Goal: Task Accomplishment & Management: Complete application form

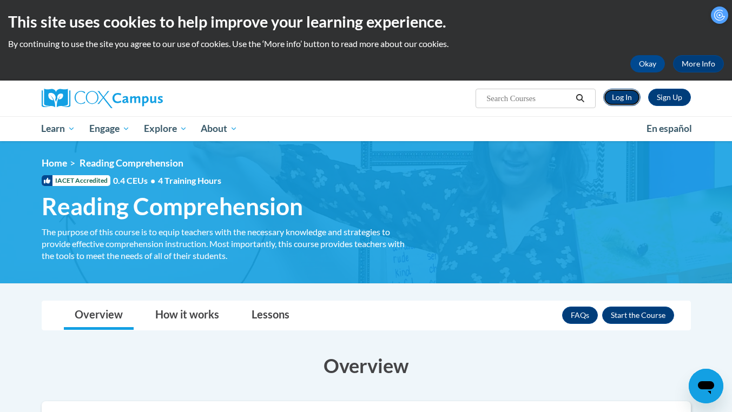
click at [619, 100] on link "Log In" at bounding box center [621, 97] width 37 height 17
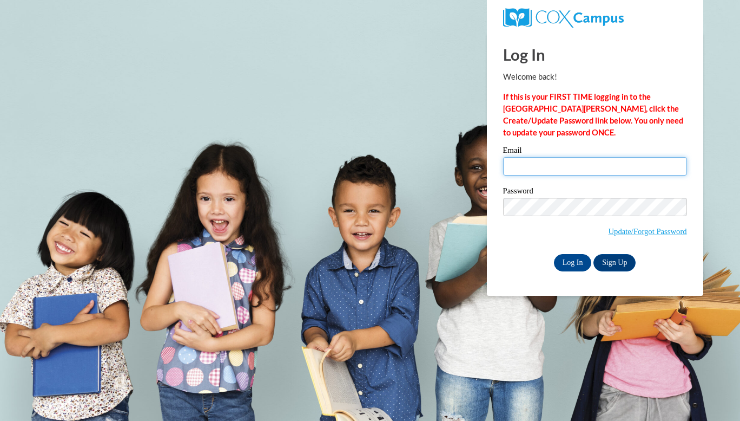
click at [567, 165] on input "Email" at bounding box center [595, 166] width 184 height 18
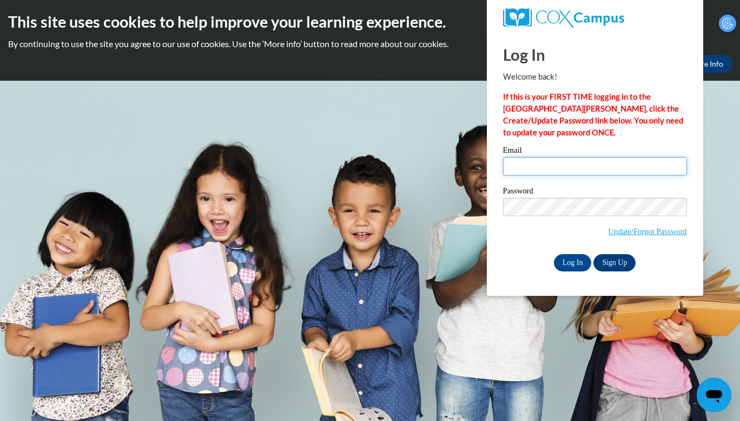
type input "cparks52@students.kennesaw.edu"
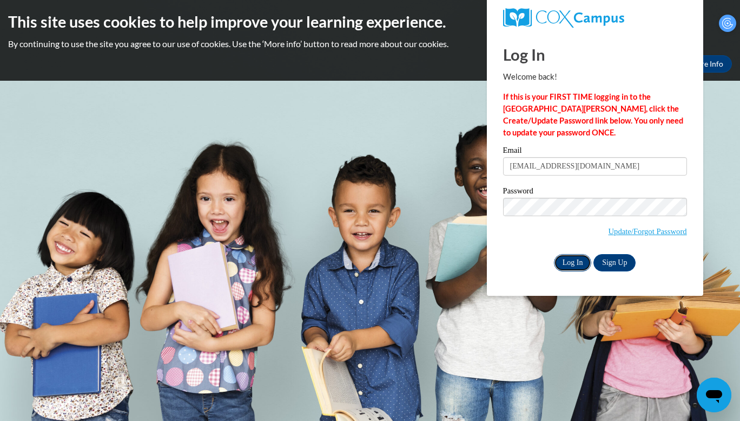
click at [579, 261] on input "Log In" at bounding box center [573, 262] width 38 height 17
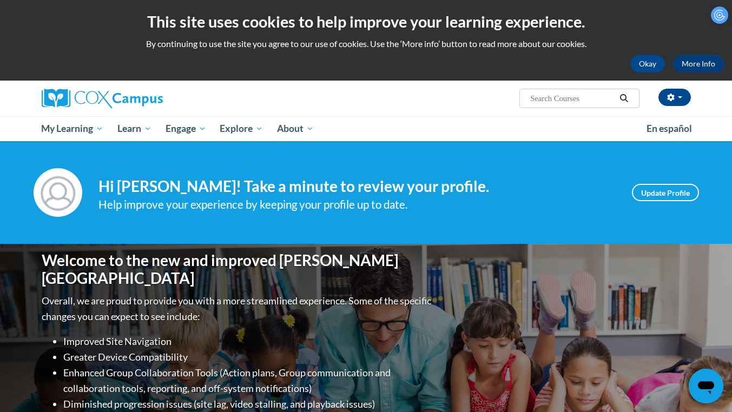
scroll to position [161, 0]
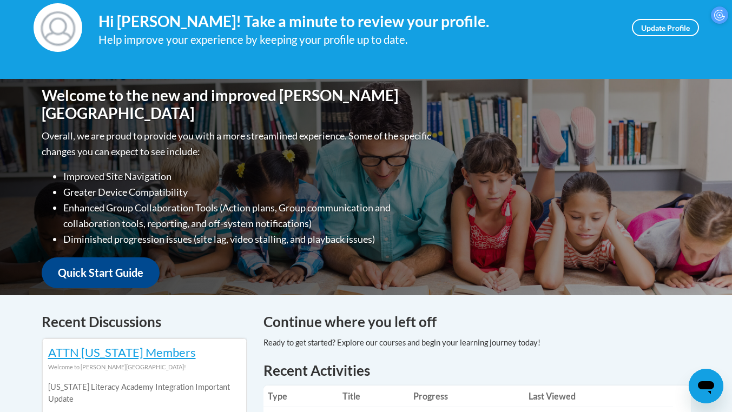
click at [578, 233] on div "Welcome to the new and improved Cox Campus Overall, we are proud to provide you…" at bounding box center [366, 187] width 682 height 216
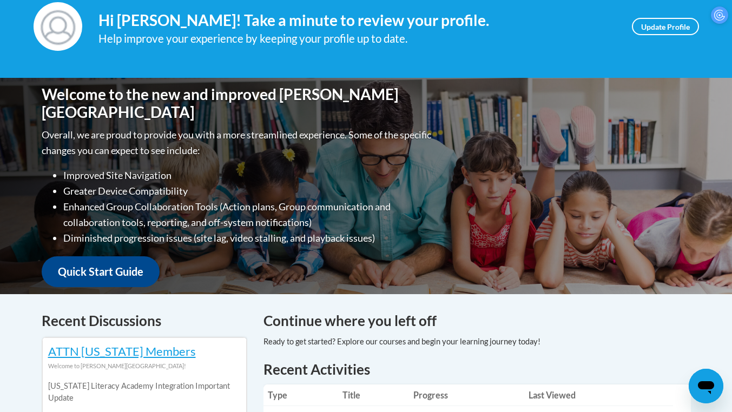
click at [578, 233] on div "Welcome to the new and improved Cox Campus Overall, we are proud to provide you…" at bounding box center [366, 186] width 682 height 216
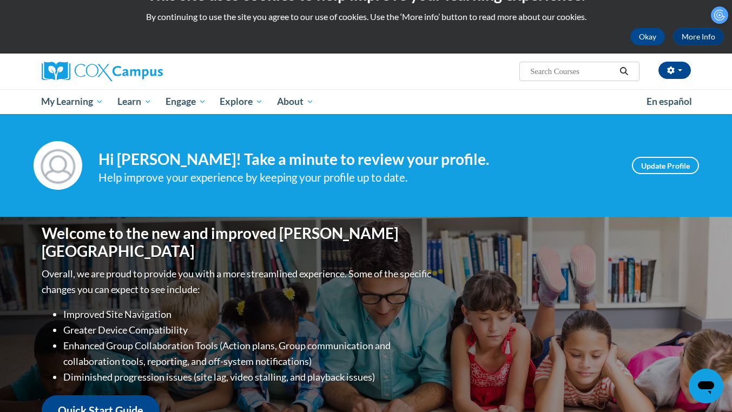
scroll to position [0, 0]
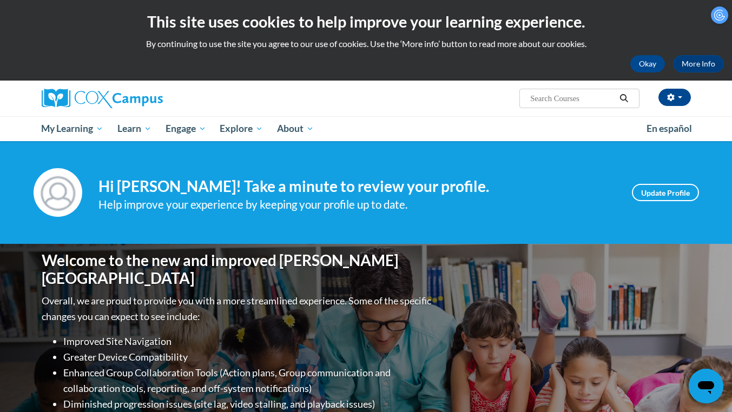
click at [564, 91] on span "Search Search..." at bounding box center [580, 98] width 120 height 19
click at [569, 99] on input "Search..." at bounding box center [572, 98] width 87 height 13
type input "reading comprehension"
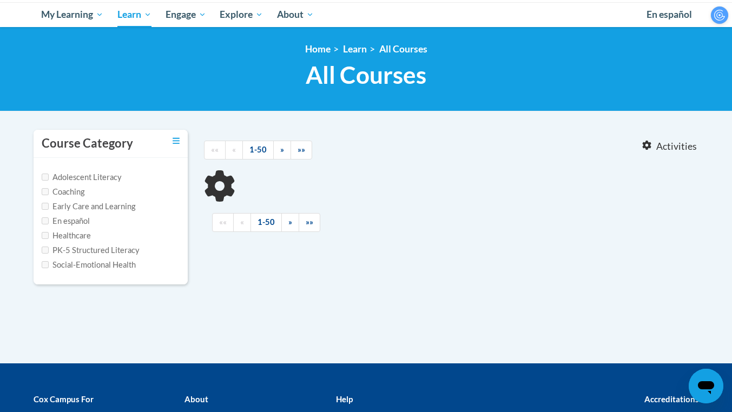
scroll to position [115, 0]
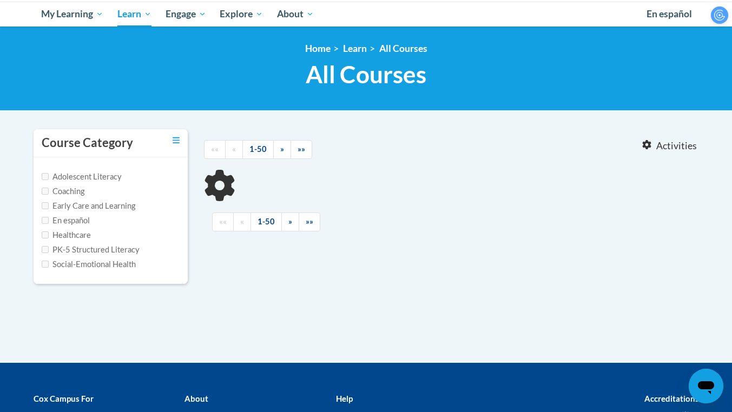
type input "reading comprehension"
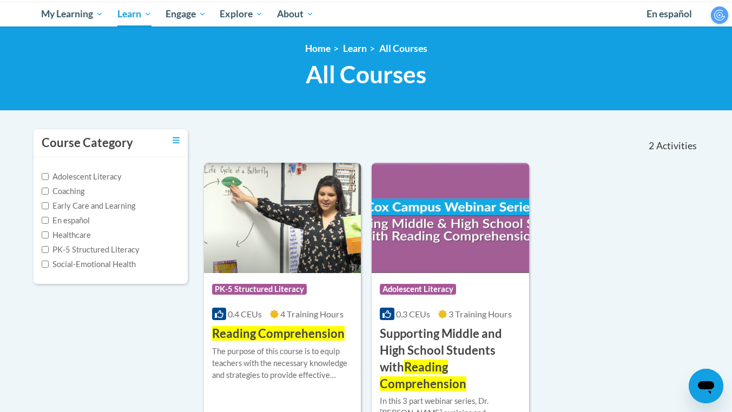
scroll to position [191, 0]
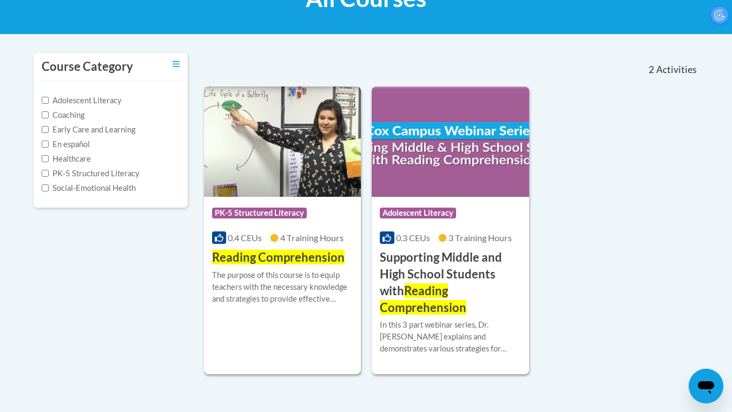
click at [323, 192] on img at bounding box center [282, 142] width 157 height 110
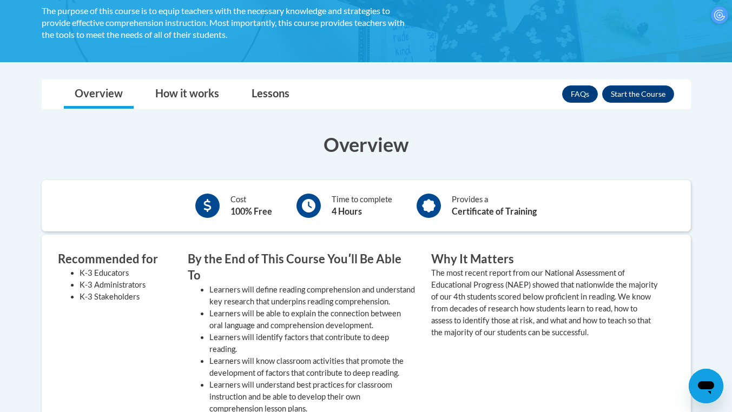
scroll to position [222, 0]
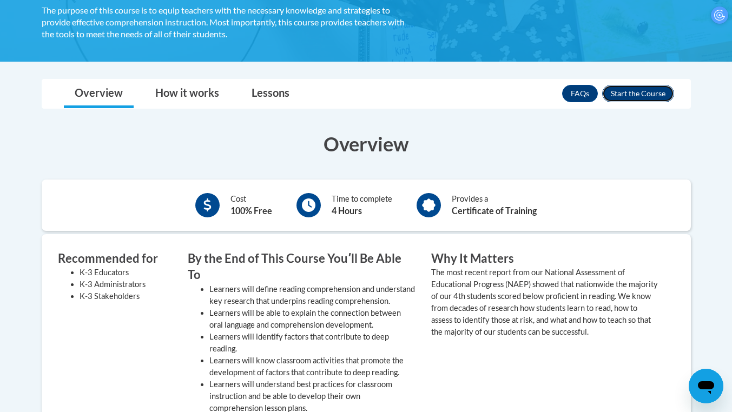
click at [635, 90] on button "Enroll" at bounding box center [638, 93] width 72 height 17
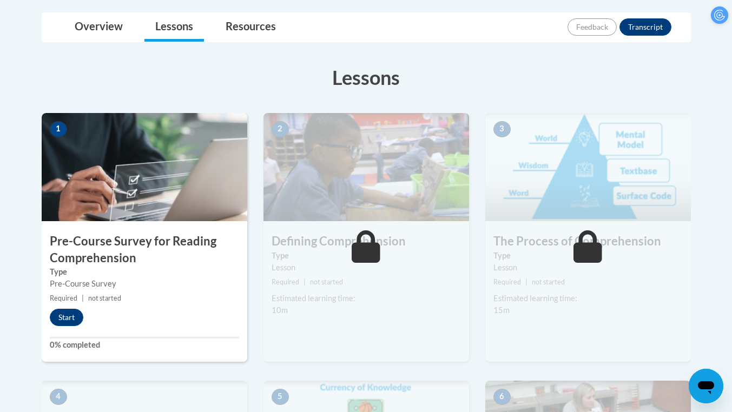
scroll to position [251, 8]
click at [66, 315] on button "Start" at bounding box center [67, 316] width 34 height 17
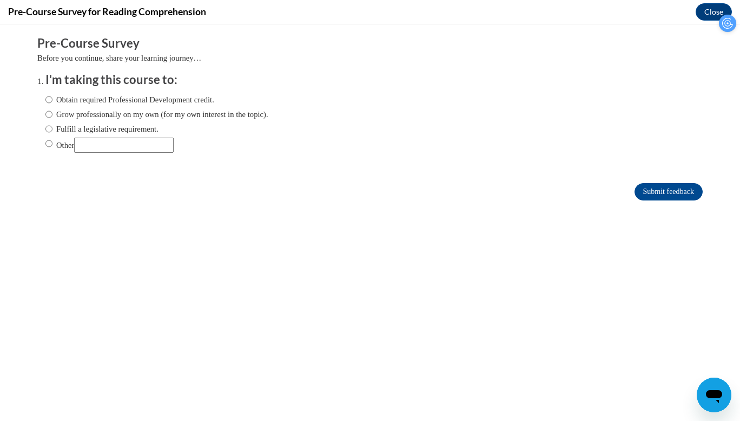
scroll to position [0, 0]
click at [117, 102] on label "Obtain required Professional Development credit." at bounding box center [129, 100] width 169 height 12
click at [52, 102] on input "Obtain required Professional Development credit." at bounding box center [48, 100] width 7 height 12
radio input "true"
click at [653, 191] on input "Submit feedback" at bounding box center [669, 191] width 68 height 17
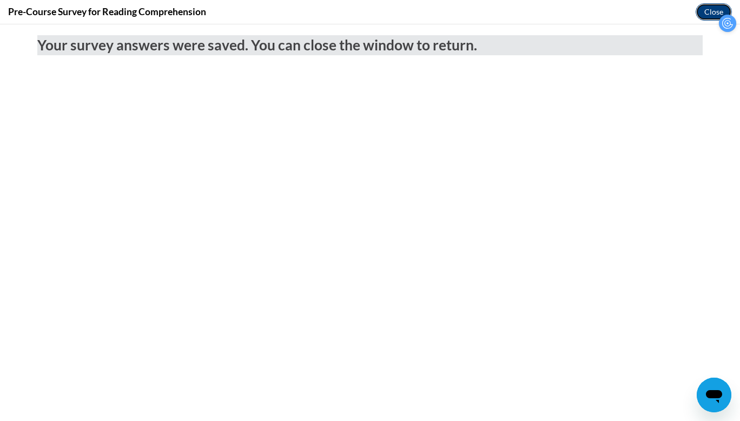
click at [716, 10] on button "Close" at bounding box center [714, 11] width 36 height 17
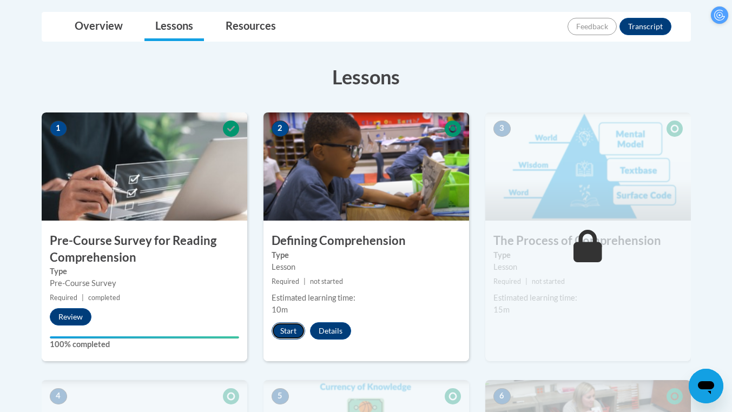
click at [287, 332] on button "Start" at bounding box center [289, 331] width 34 height 17
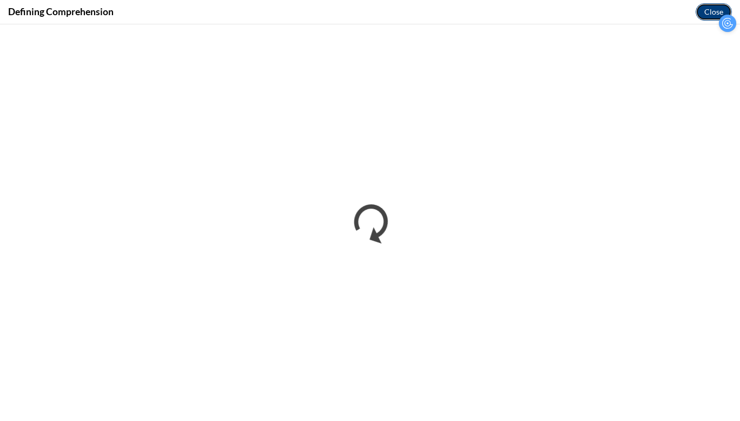
click at [707, 13] on button "Close" at bounding box center [714, 11] width 36 height 17
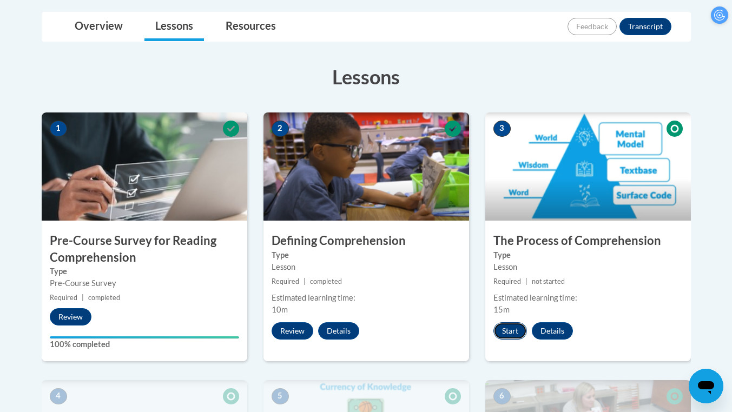
click at [516, 326] on button "Start" at bounding box center [511, 331] width 34 height 17
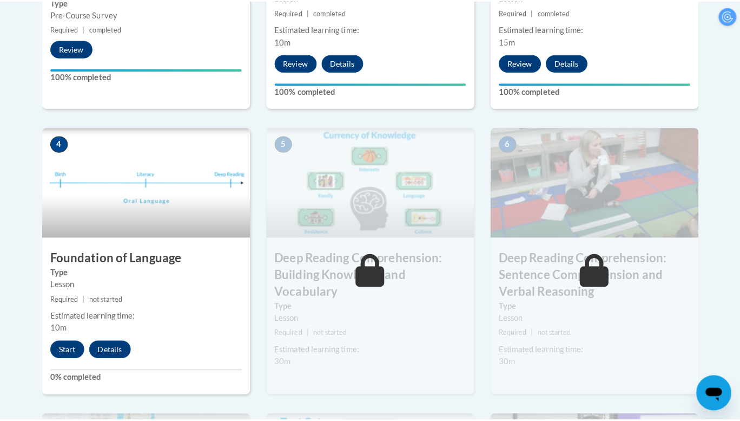
scroll to position [521, 0]
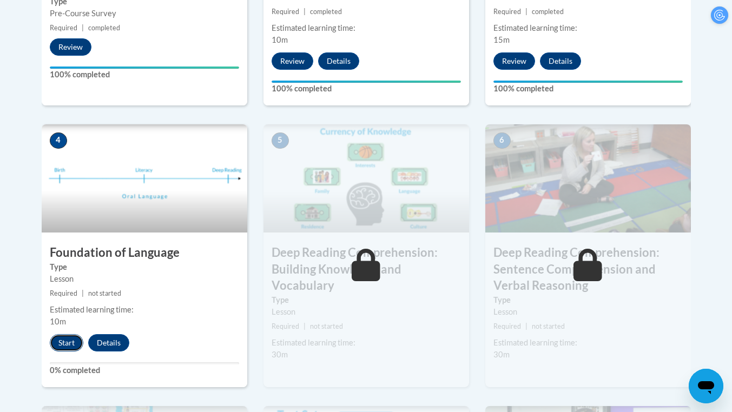
click at [67, 344] on button "Start" at bounding box center [67, 342] width 34 height 17
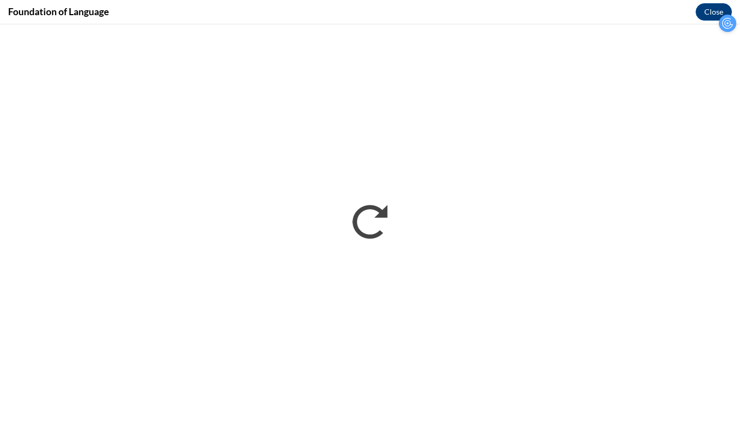
scroll to position [0, 0]
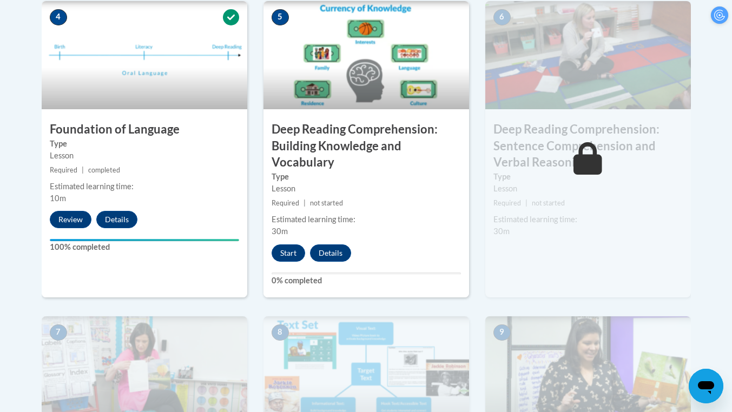
scroll to position [642, 8]
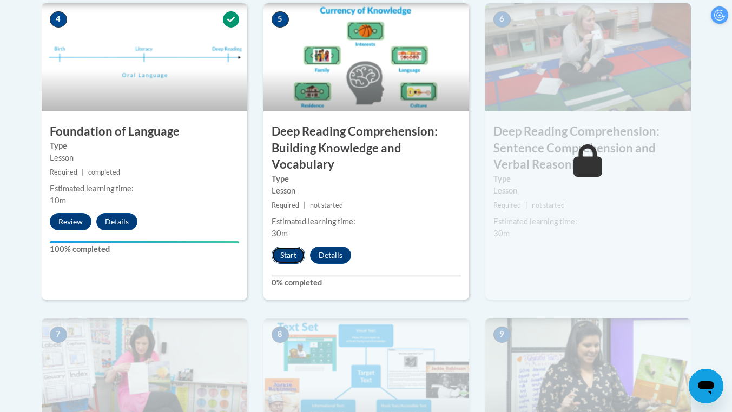
click at [287, 252] on button "Start" at bounding box center [289, 255] width 34 height 17
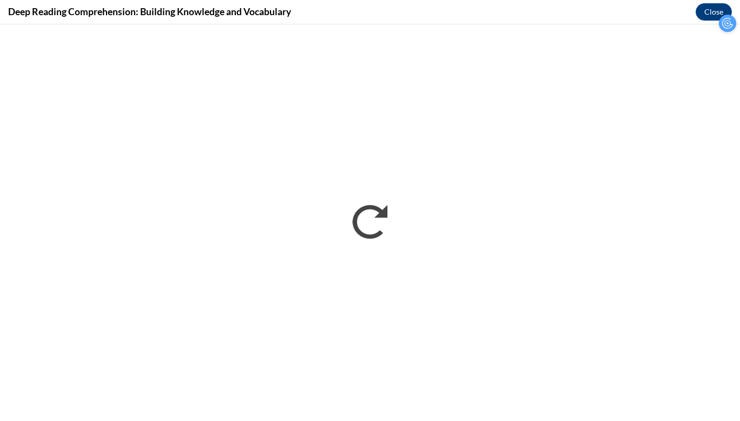
scroll to position [0, 0]
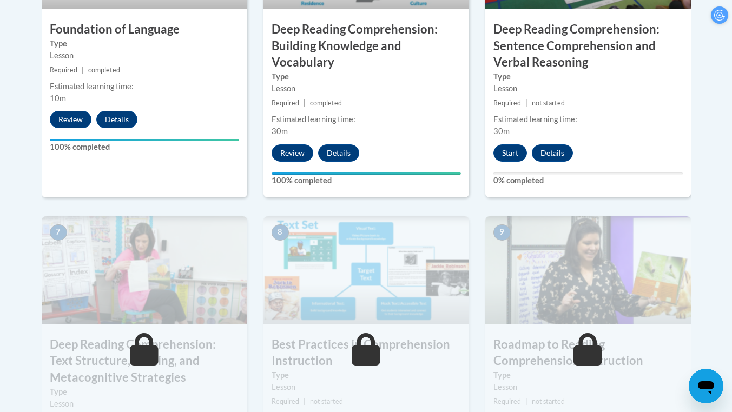
scroll to position [744, 8]
